Goal: Transaction & Acquisition: Purchase product/service

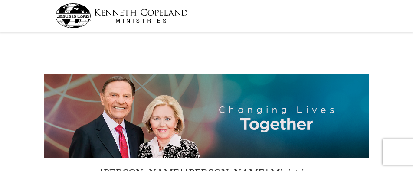
select select "GA"
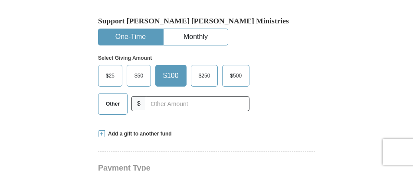
scroll to position [234, 0]
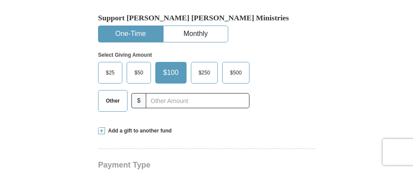
click at [111, 62] on label "$25" at bounding box center [109, 72] width 23 height 21
click at [0, 0] on input "$25" at bounding box center [0, 0] width 0 height 0
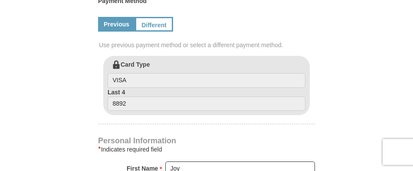
scroll to position [392, 0]
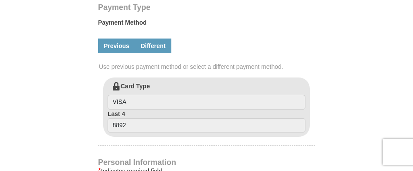
click at [162, 39] on link "Different" at bounding box center [153, 46] width 36 height 15
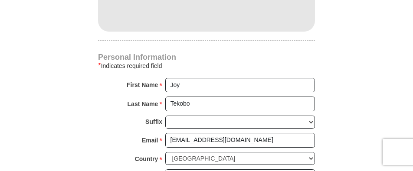
scroll to position [585, 0]
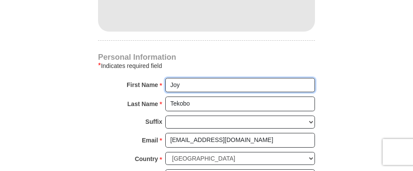
click at [201, 78] on input "Joy" at bounding box center [239, 85] width 149 height 15
type input "J"
type input "Covenant Health"
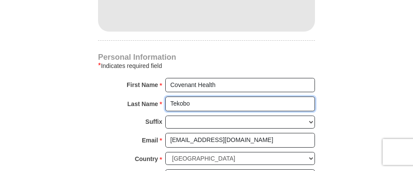
click at [187, 97] on input "Tekobo" at bounding box center [239, 104] width 149 height 15
type input "T"
type input "Inc"
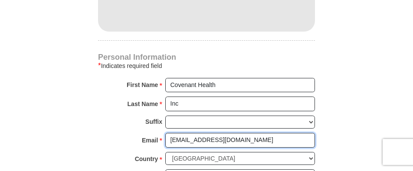
click at [190, 133] on input "[EMAIL_ADDRESS][DOMAIN_NAME]" at bounding box center [239, 140] width 149 height 15
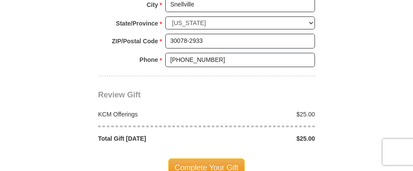
scroll to position [821, 0]
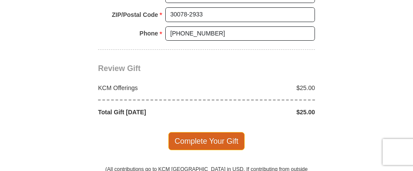
type input "[EMAIL_ADDRESS][DOMAIN_NAME]"
click at [192, 132] on span "Complete Your Gift" at bounding box center [206, 141] width 77 height 18
